Goal: Task Accomplishment & Management: Manage account settings

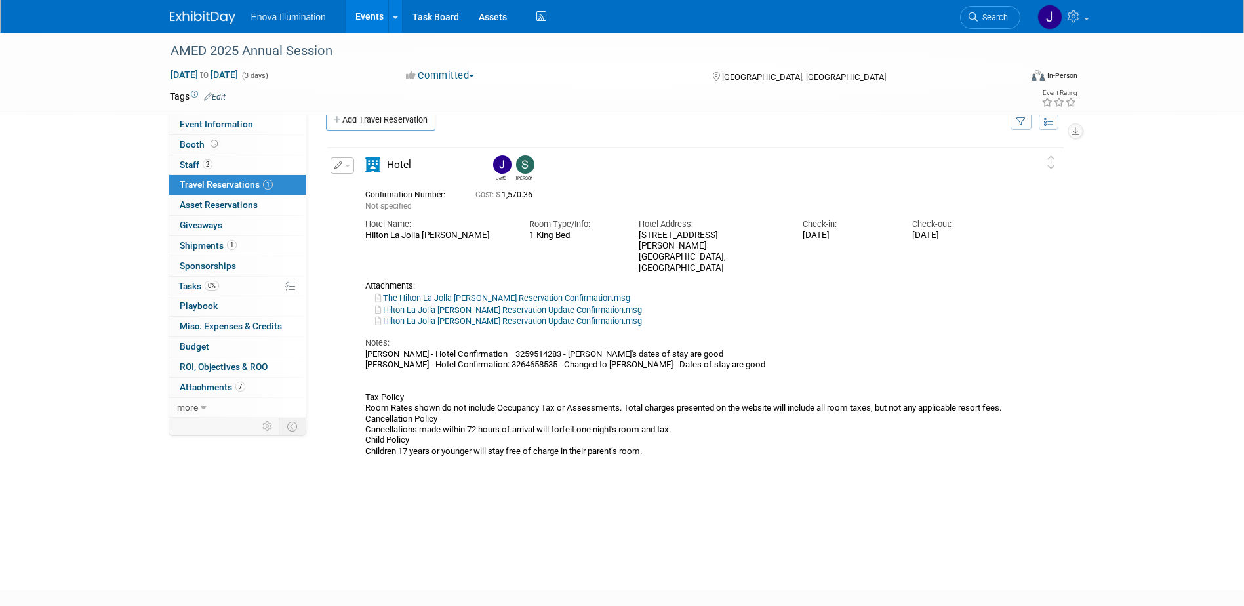
click at [977, 15] on icon at bounding box center [973, 16] width 9 height 9
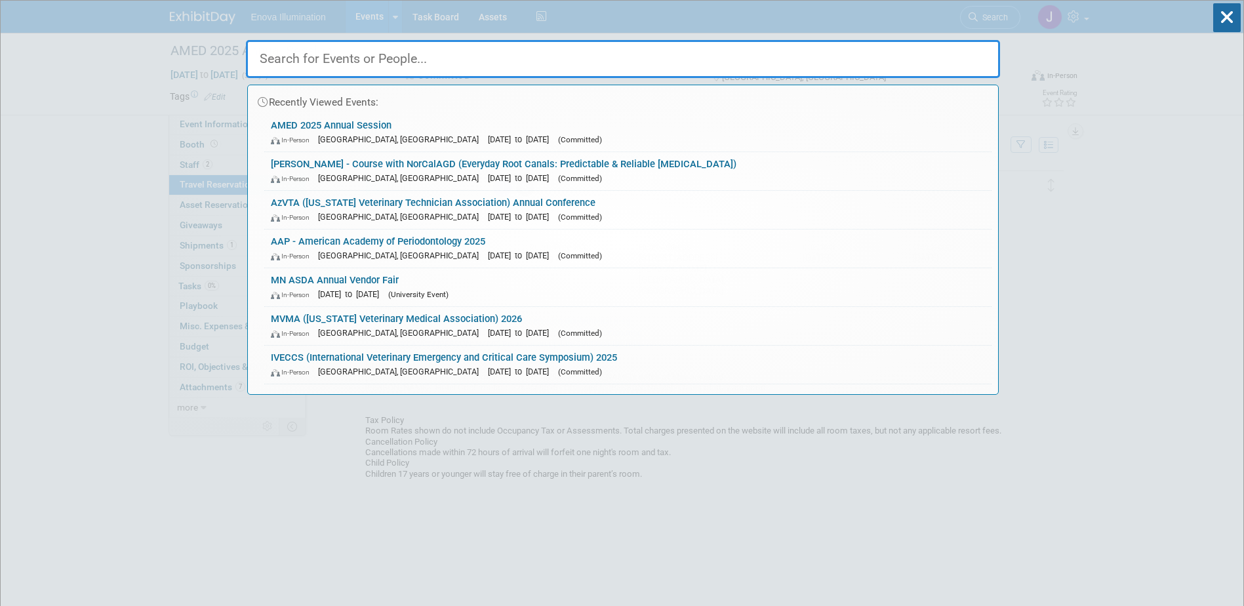
click at [893, 43] on input "text" at bounding box center [623, 59] width 754 height 38
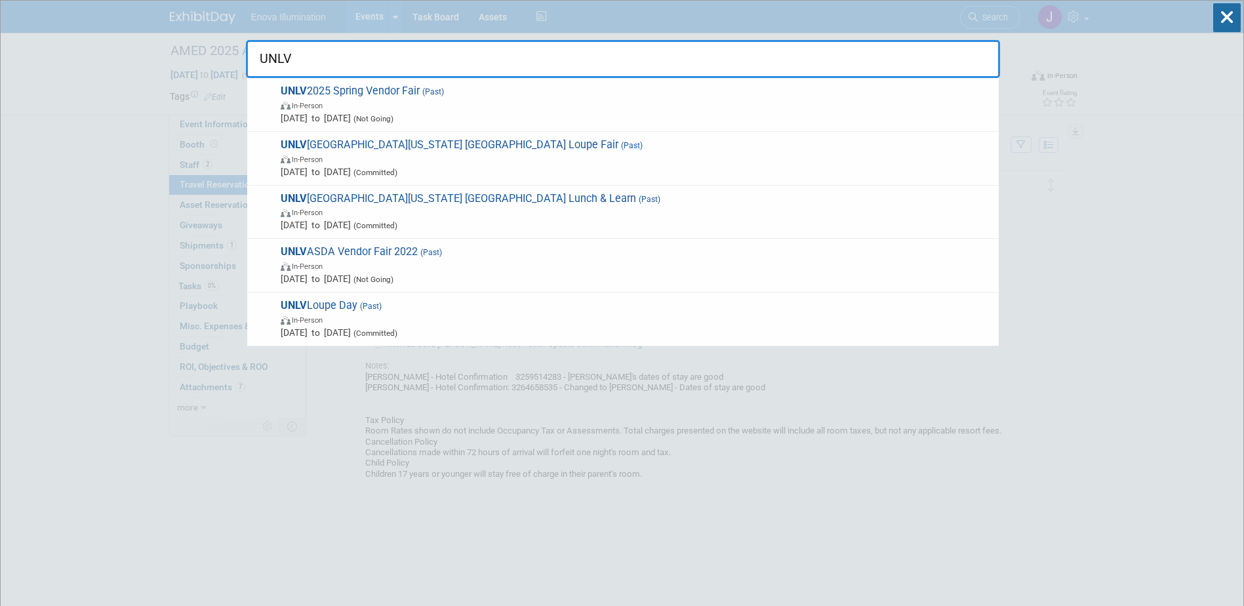
drag, startPoint x: 325, startPoint y: 62, endPoint x: 0, endPoint y: 53, distance: 324.8
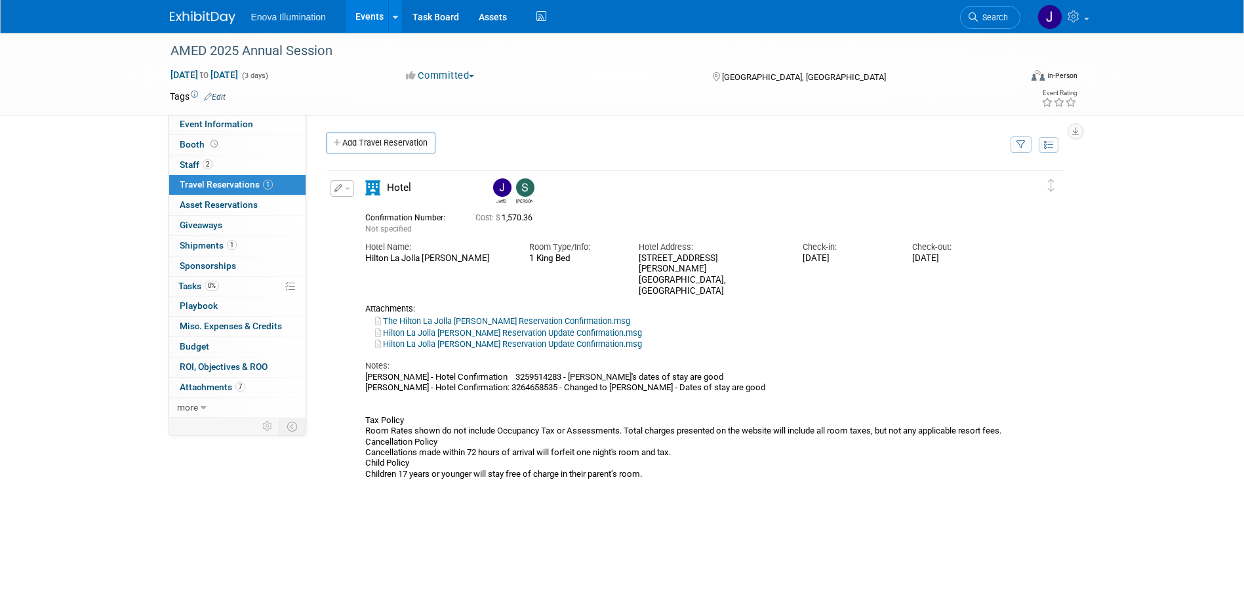
drag, startPoint x: 996, startPoint y: 14, endPoint x: 981, endPoint y: 18, distance: 14.8
click at [996, 14] on span "Search" at bounding box center [993, 17] width 30 height 10
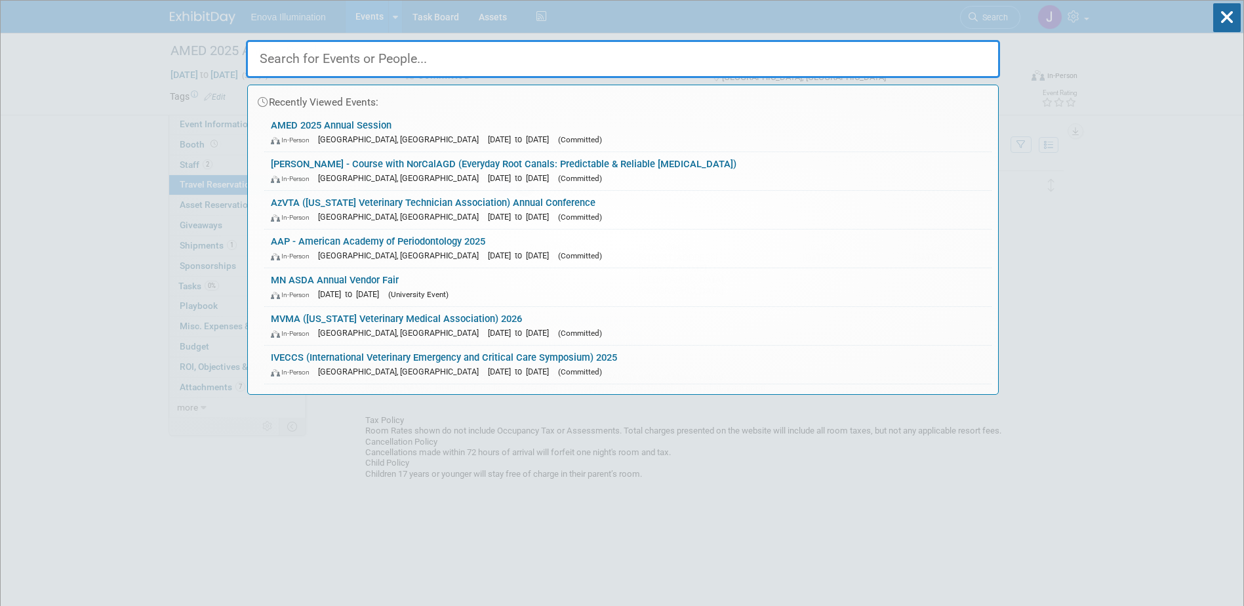
click at [938, 50] on input "text" at bounding box center [623, 59] width 754 height 38
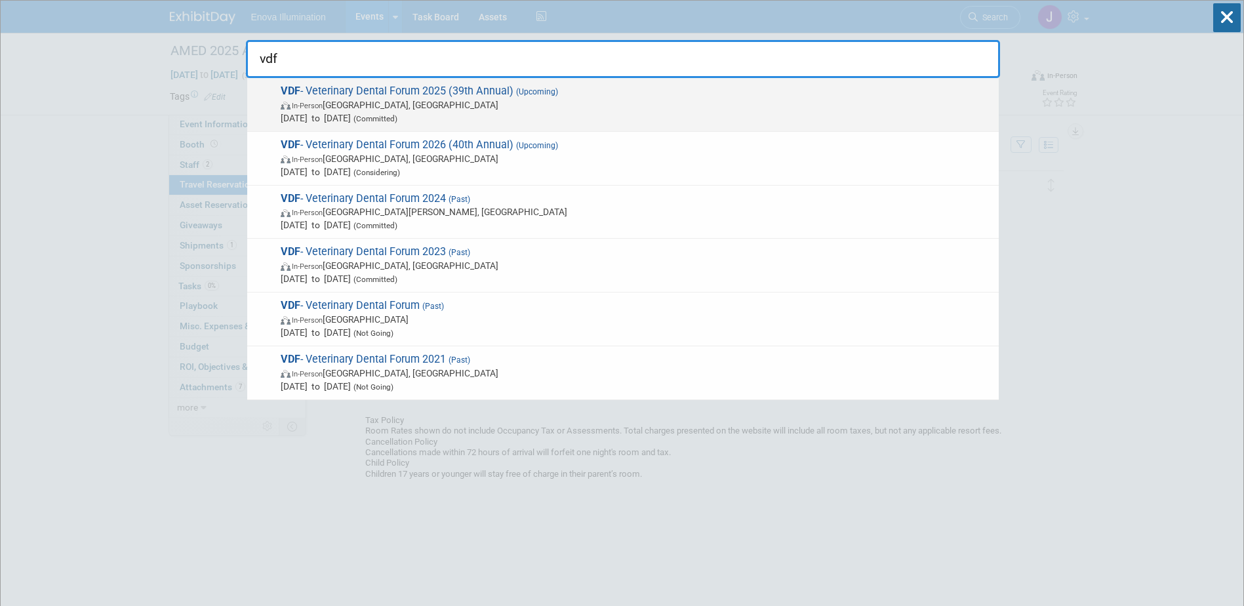
type input "vdf"
click at [305, 93] on span "VDF - Veterinary Dental Forum 2025 (39th Annual) (Upcoming) In-Person San Anton…" at bounding box center [635, 105] width 716 height 40
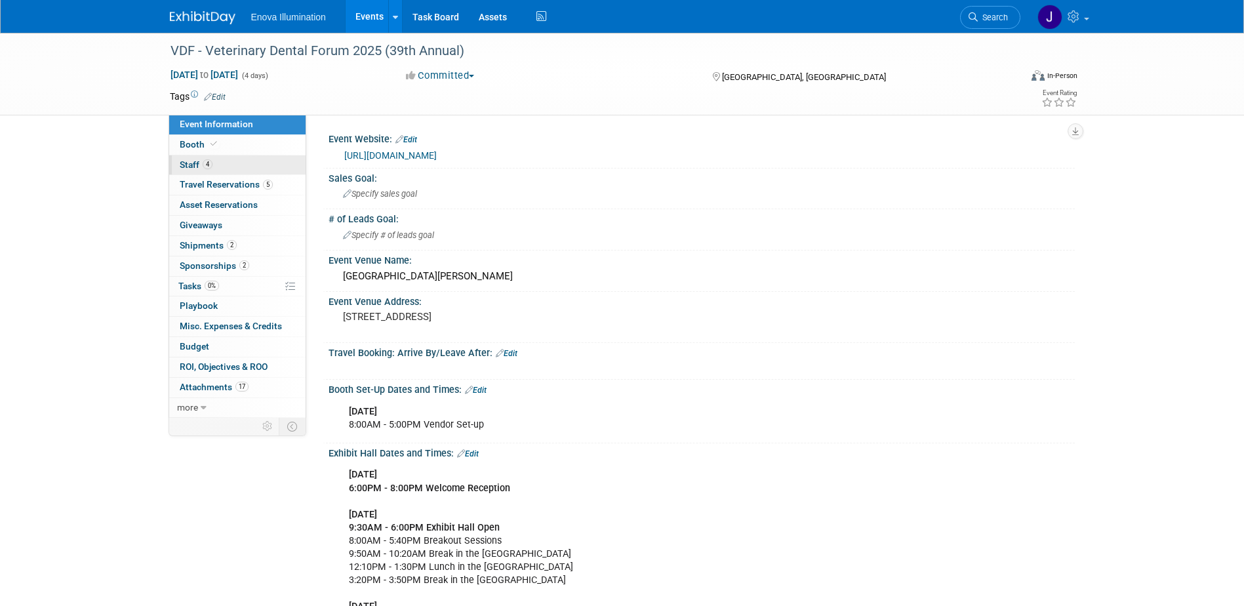
click at [200, 167] on span "Staff 4" at bounding box center [196, 164] width 33 height 10
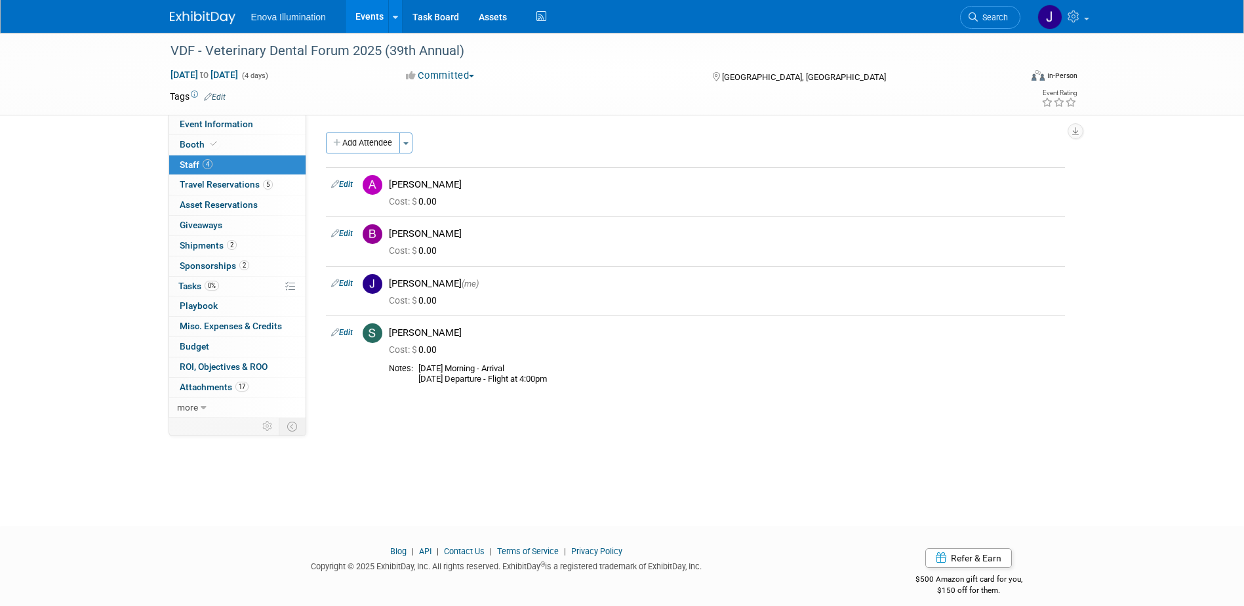
click at [210, 15] on img at bounding box center [203, 17] width 66 height 13
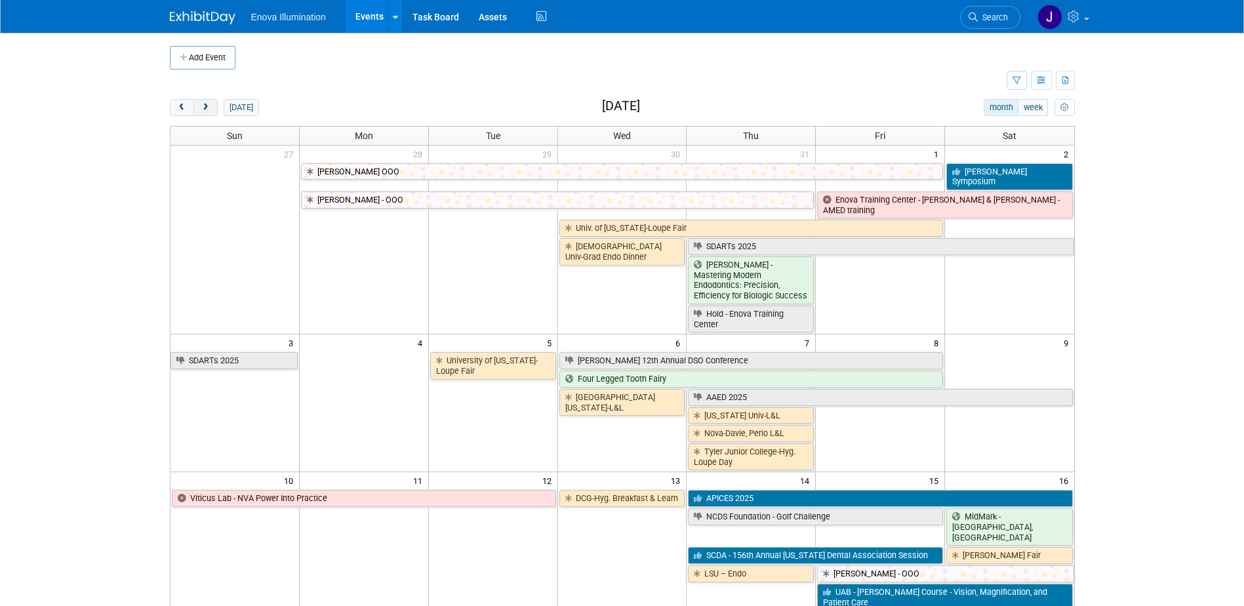
click at [203, 106] on span "next" at bounding box center [206, 108] width 10 height 9
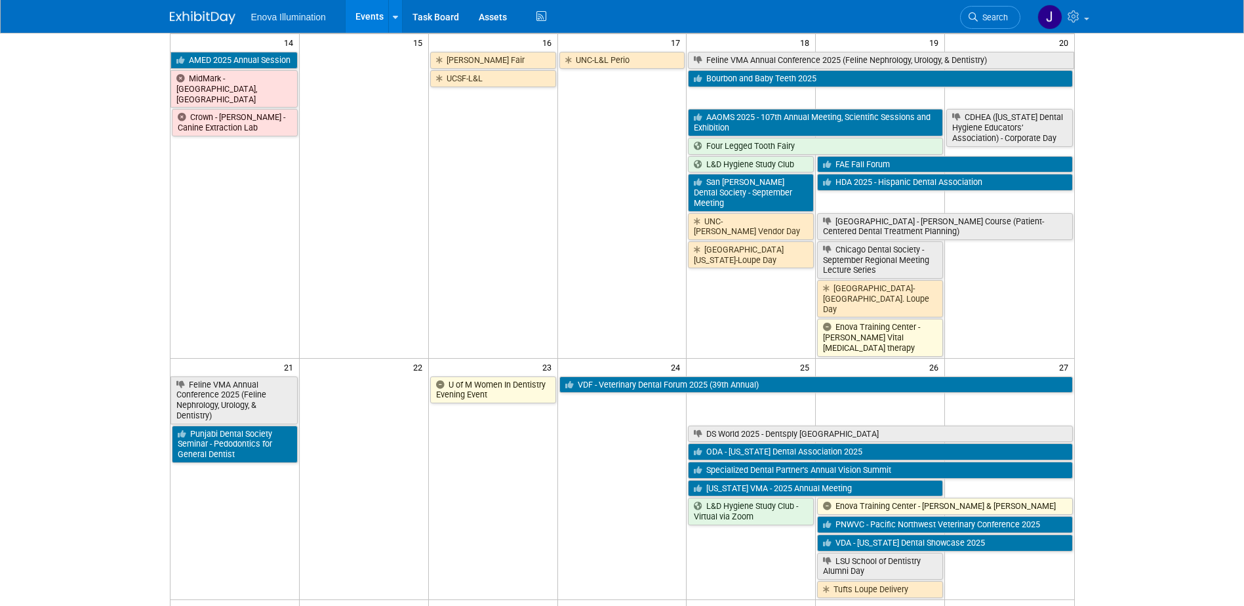
scroll to position [656, 0]
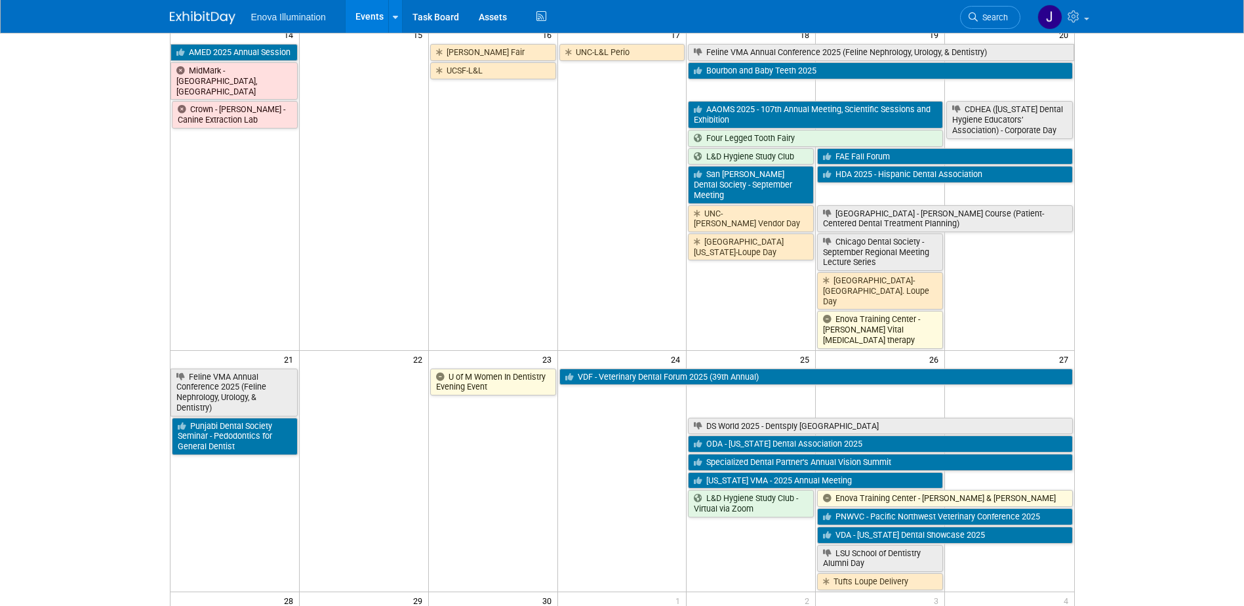
drag, startPoint x: 975, startPoint y: 21, endPoint x: 953, endPoint y: 24, distance: 22.5
click at [976, 21] on icon at bounding box center [973, 16] width 9 height 9
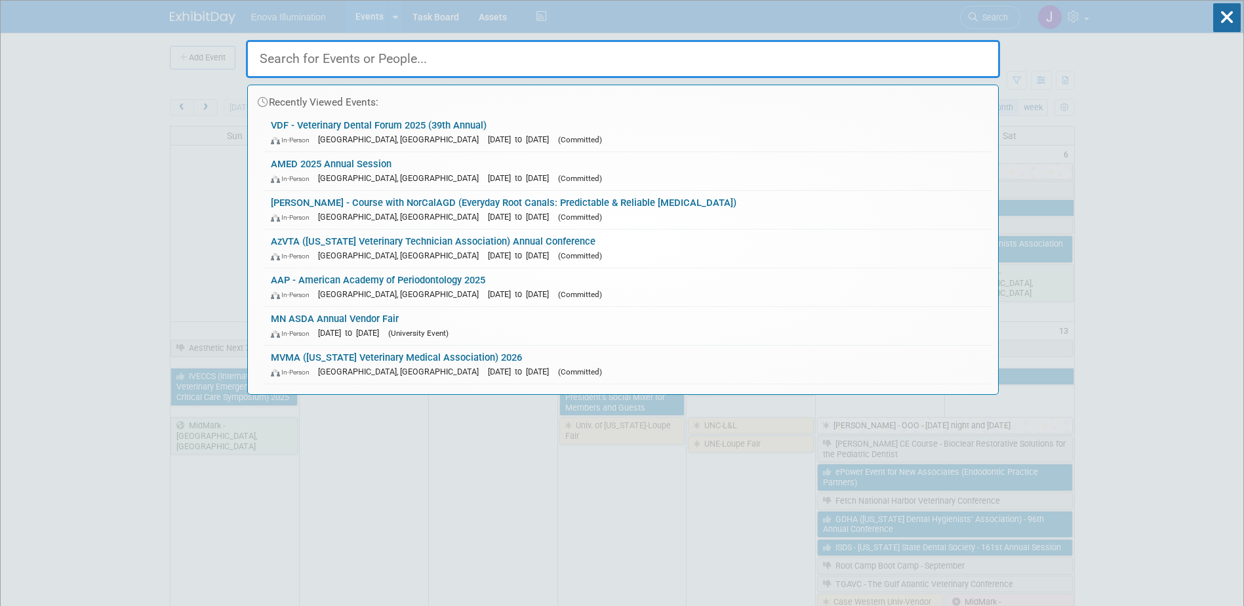
click at [911, 53] on input "text" at bounding box center [623, 59] width 754 height 38
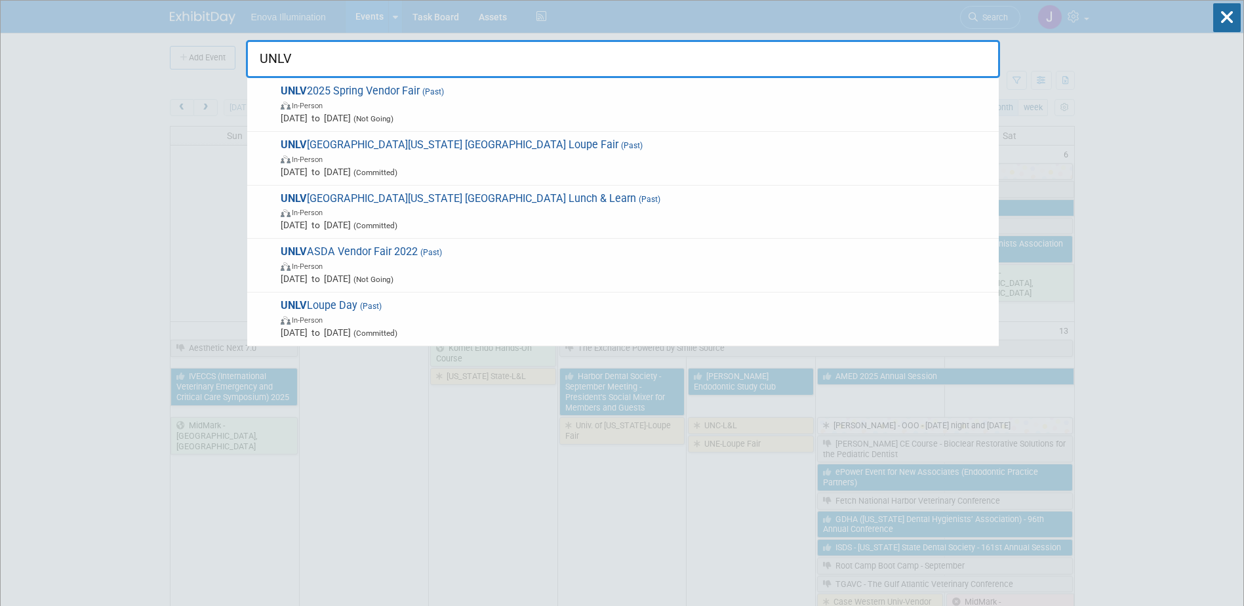
type input "UNLV"
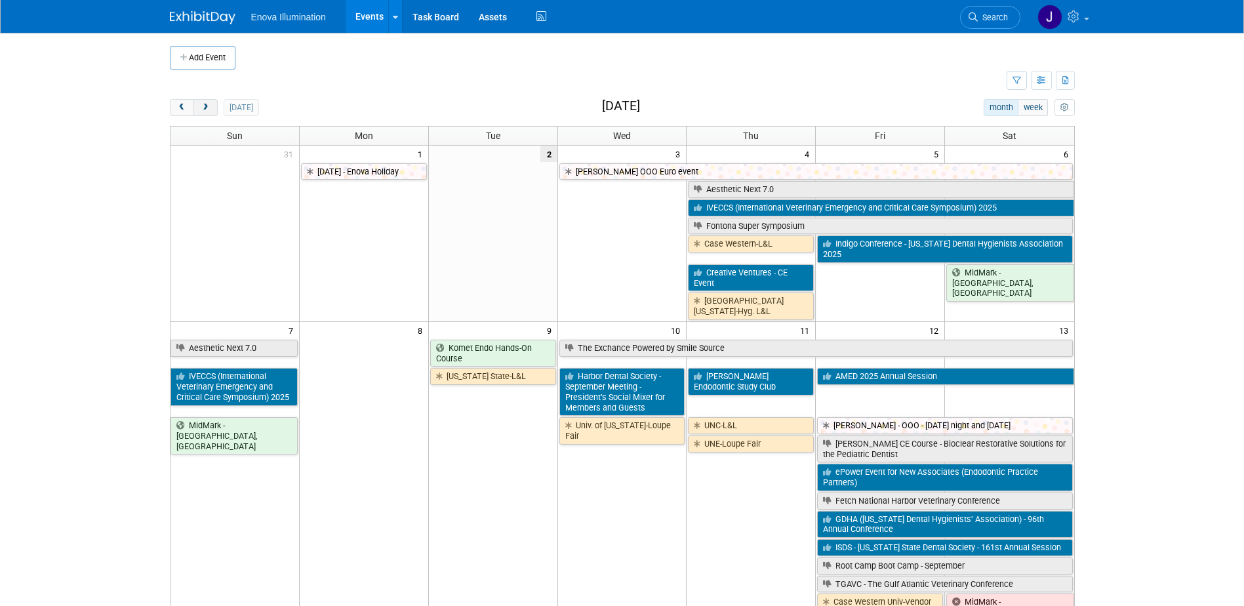
click at [203, 108] on span "next" at bounding box center [206, 108] width 10 height 9
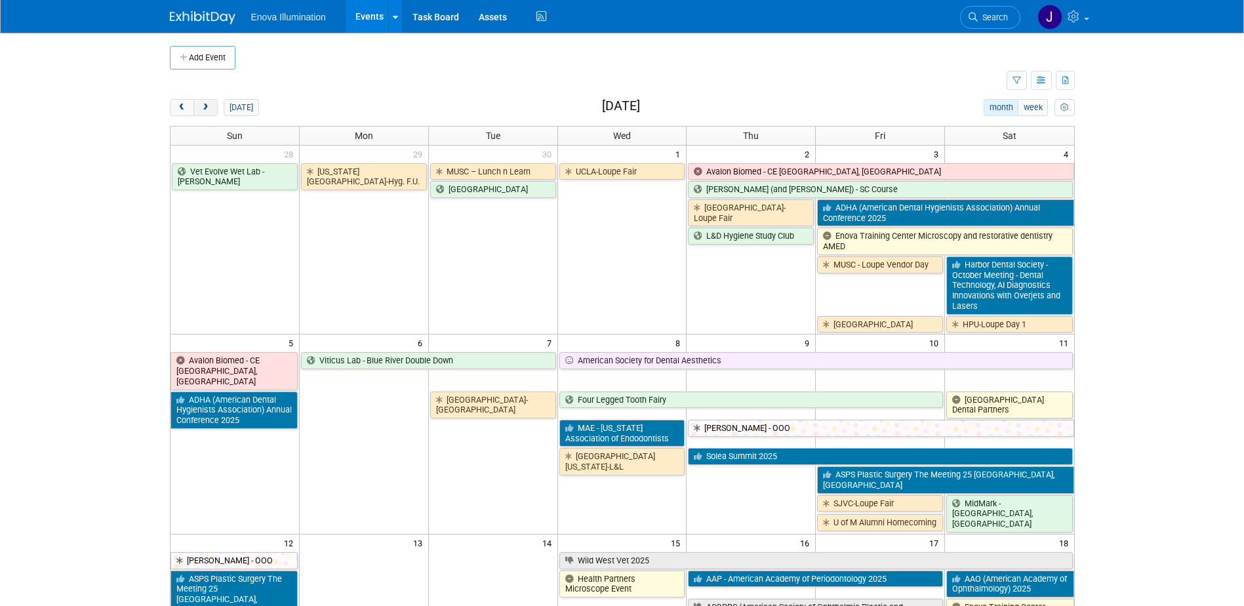
click at [203, 108] on span "next" at bounding box center [206, 108] width 10 height 9
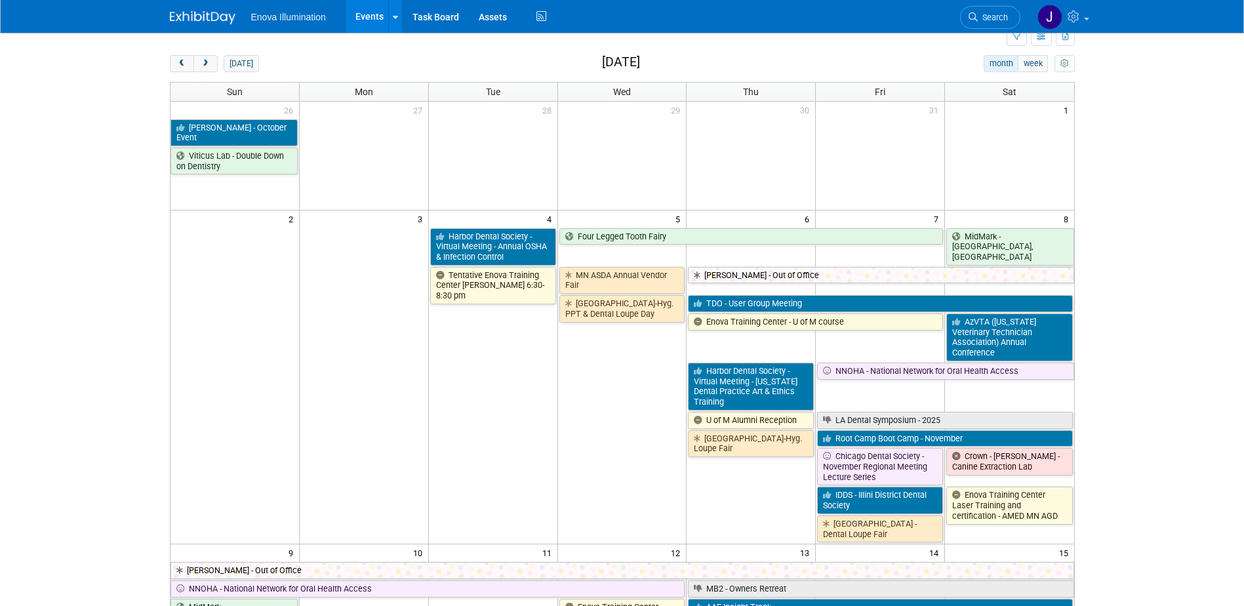
scroll to position [66, 0]
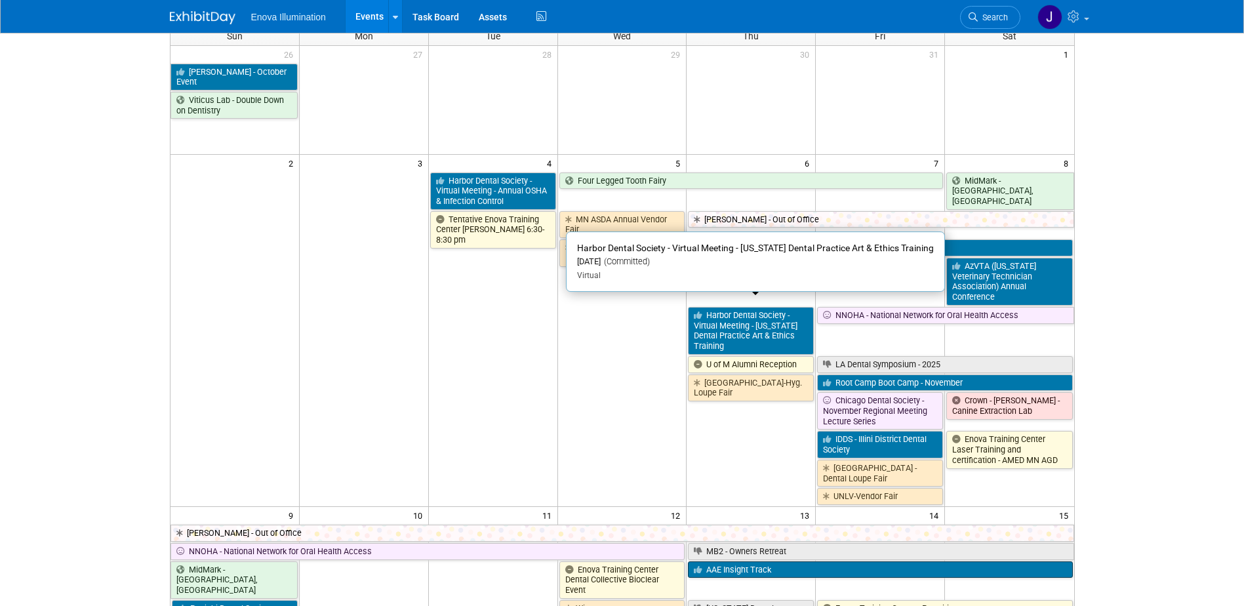
scroll to position [131, 0]
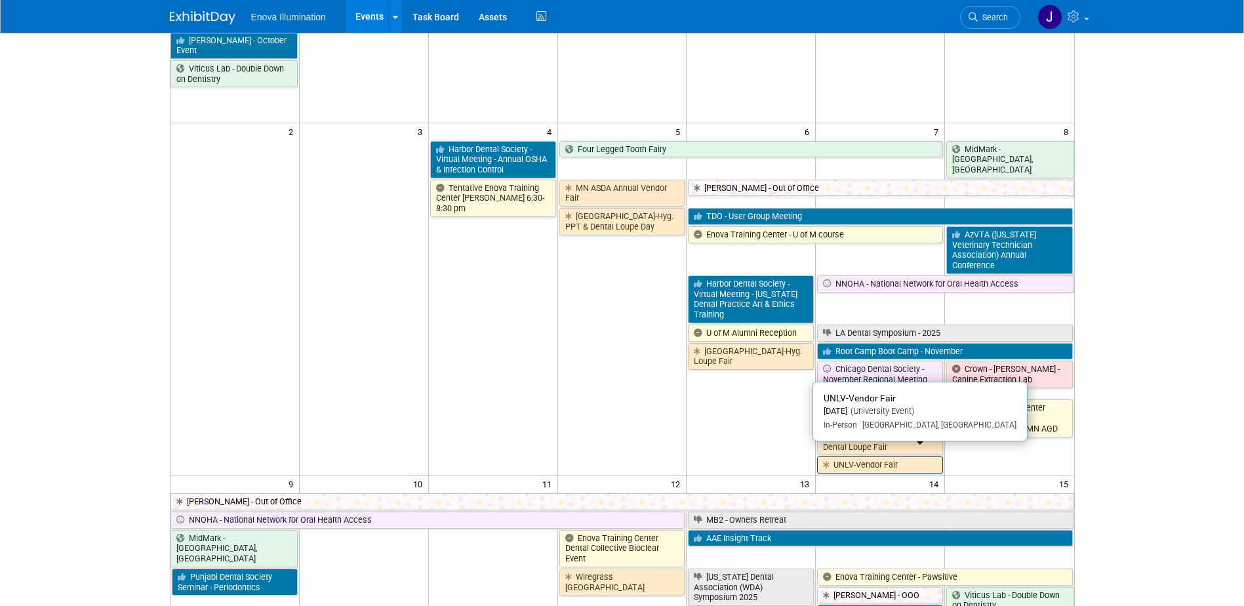
click at [840, 457] on link "UNLV-Vendor Fair" at bounding box center [880, 465] width 126 height 17
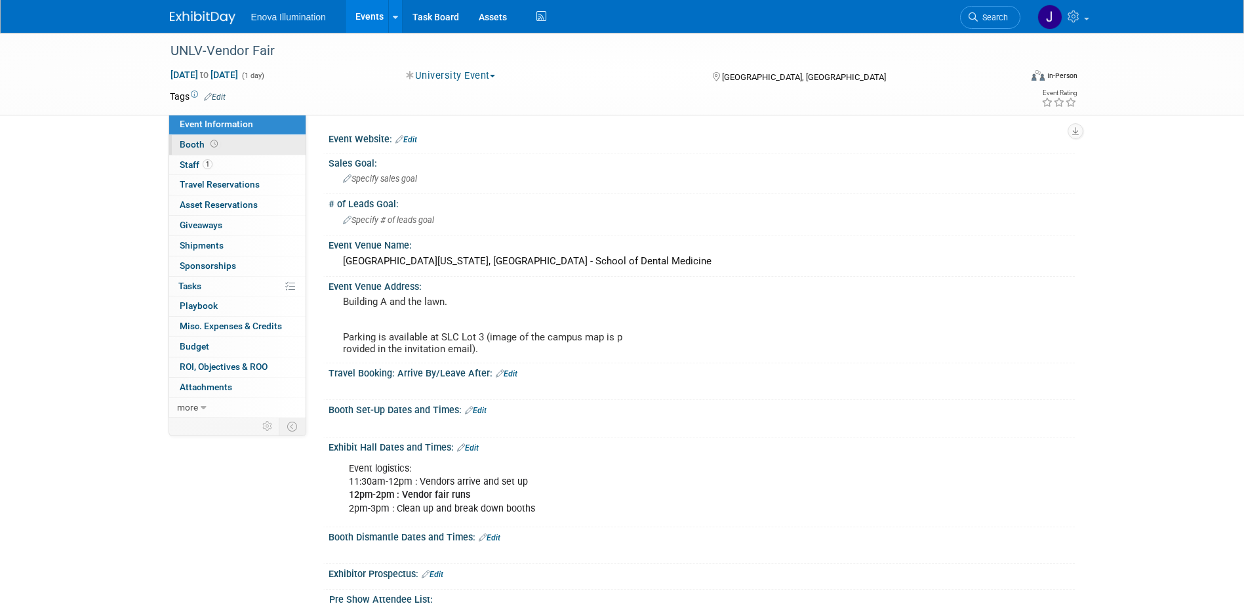
click at [243, 143] on link "Booth" at bounding box center [237, 145] width 136 height 20
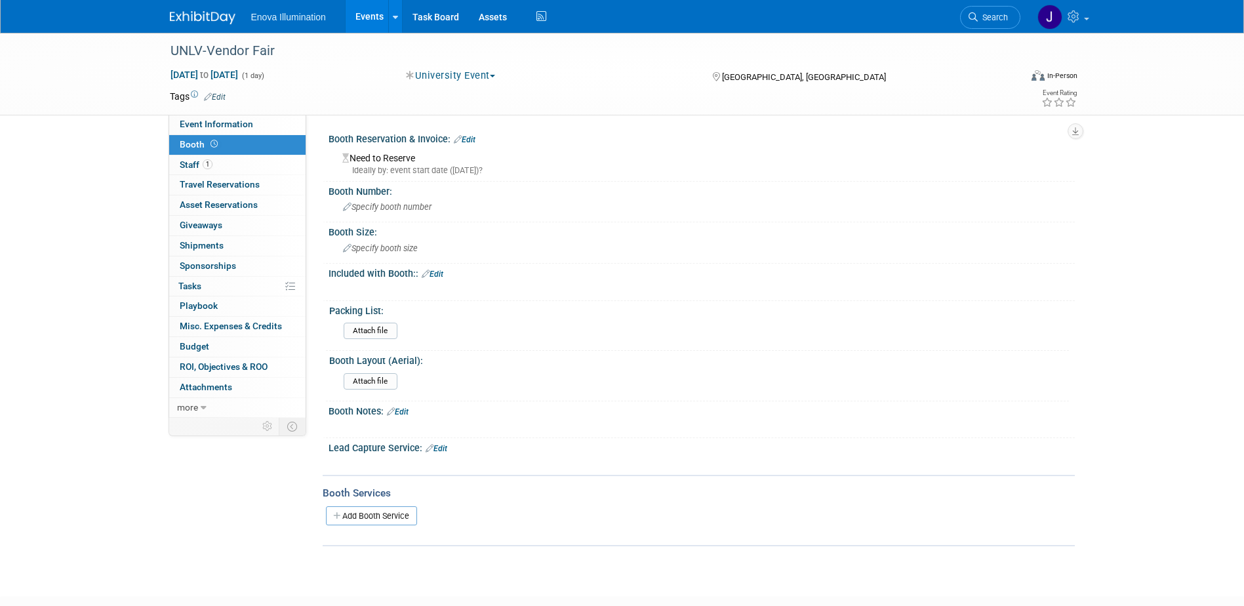
click at [476, 140] on link "Edit" at bounding box center [465, 139] width 22 height 9
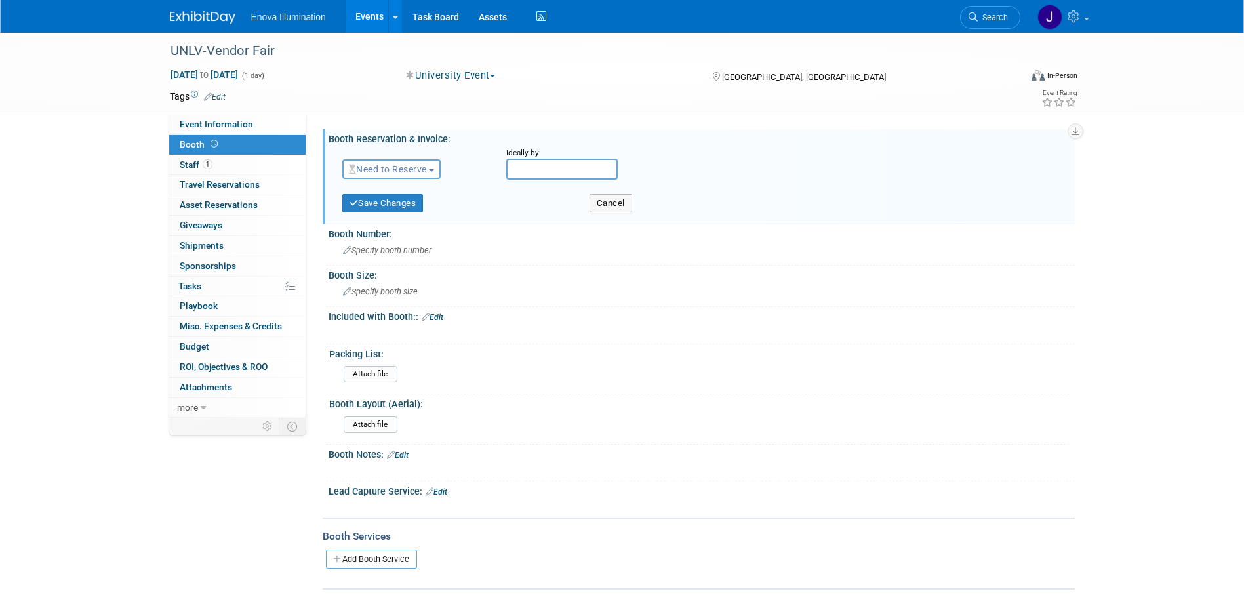
click at [393, 170] on span "Need to Reserve" at bounding box center [388, 169] width 78 height 10
click at [394, 209] on link "Reserved" at bounding box center [413, 210] width 140 height 18
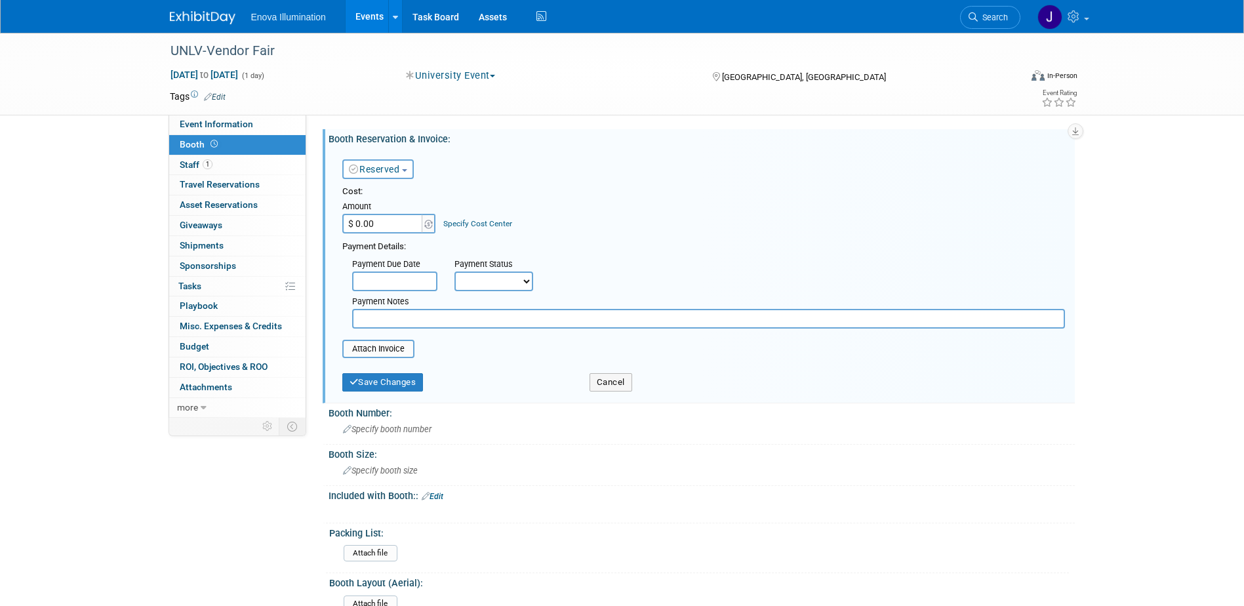
click at [396, 224] on input "$ 0.00" at bounding box center [383, 224] width 82 height 20
type input "$ 1,600.00"
click at [372, 383] on button "Save Changes" at bounding box center [382, 382] width 81 height 18
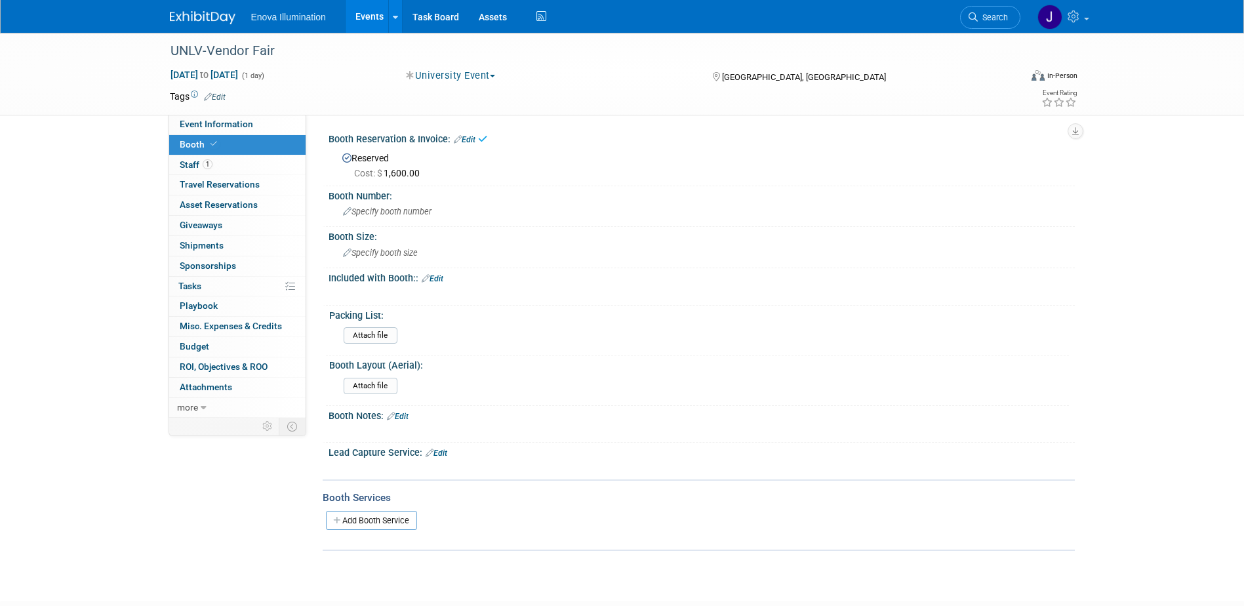
click at [468, 140] on link "Edit" at bounding box center [465, 139] width 22 height 9
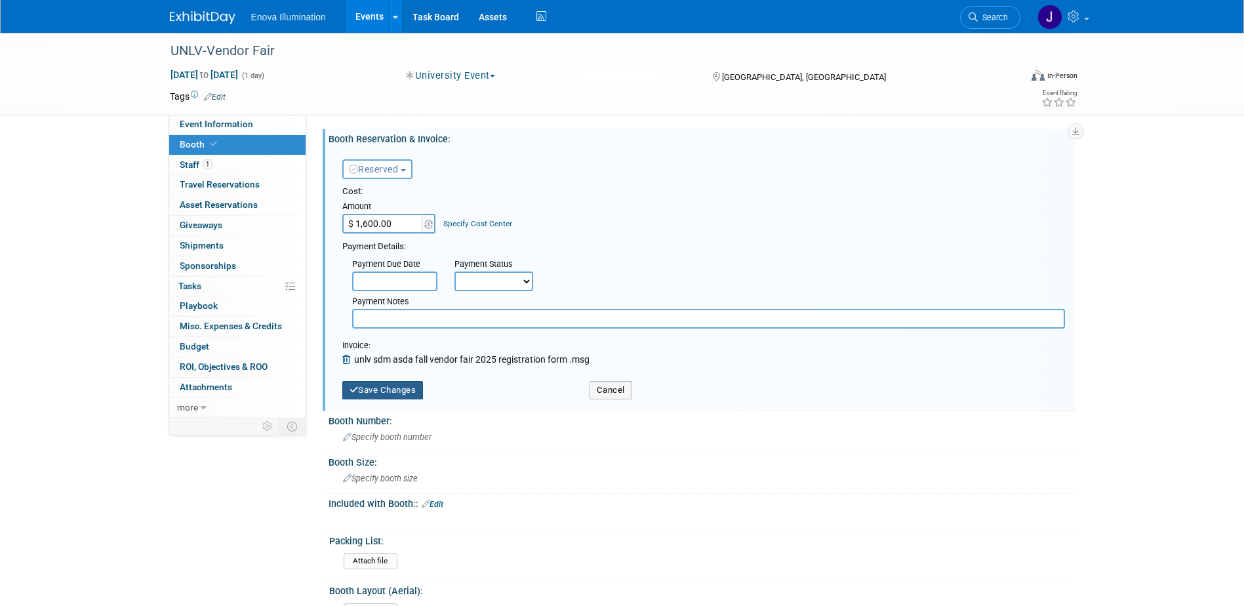
click at [390, 388] on button "Save Changes" at bounding box center [382, 390] width 81 height 18
